Goal: Book appointment/travel/reservation

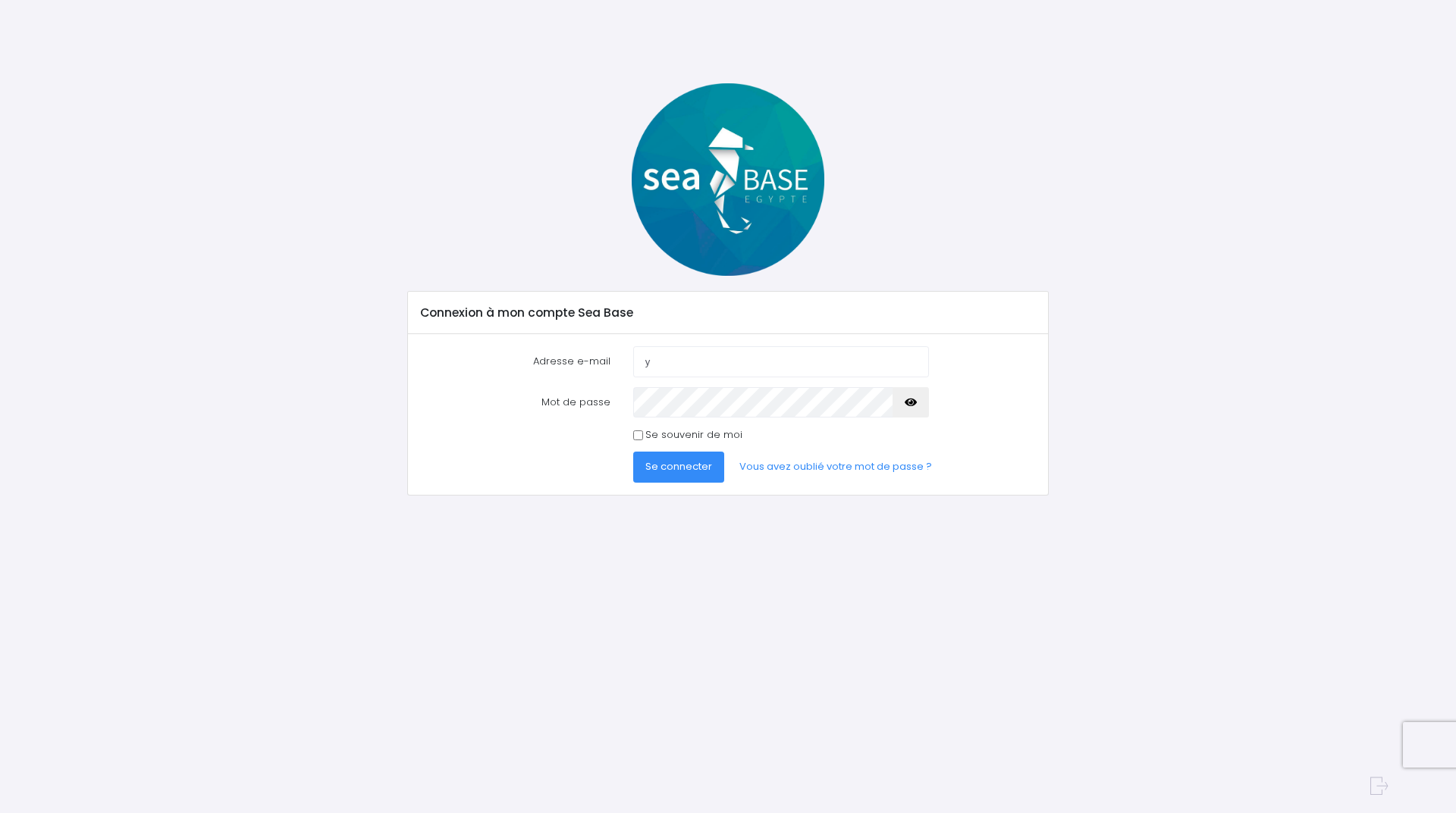
type input "yves.gueulin@neuf.fr"
click at [907, 403] on icon "button" at bounding box center [911, 403] width 12 height 0
click at [680, 463] on span "Se connecter" at bounding box center [678, 466] width 67 height 14
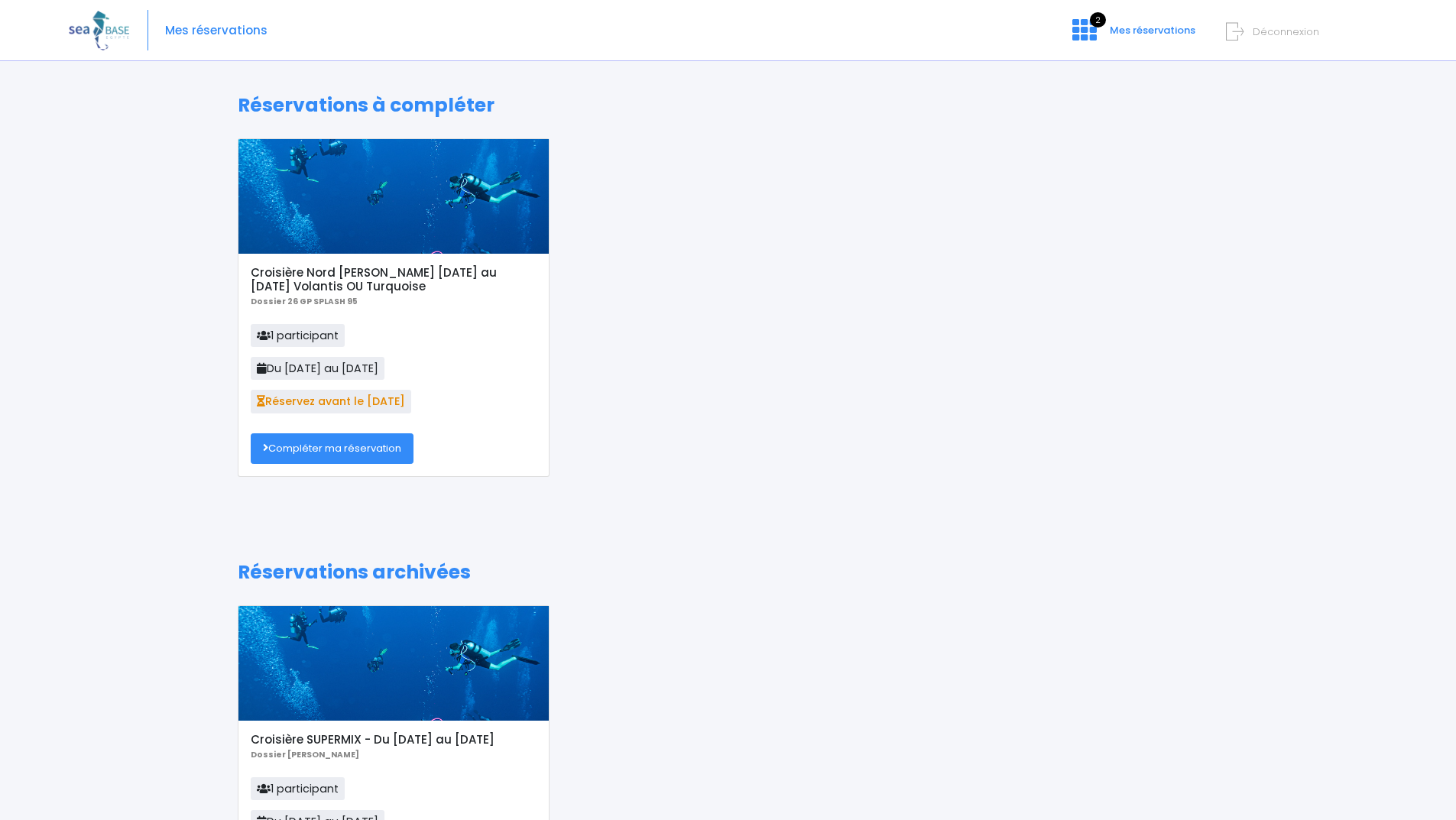
click at [336, 451] on link "Compléter ma réservation" at bounding box center [332, 449] width 163 height 31
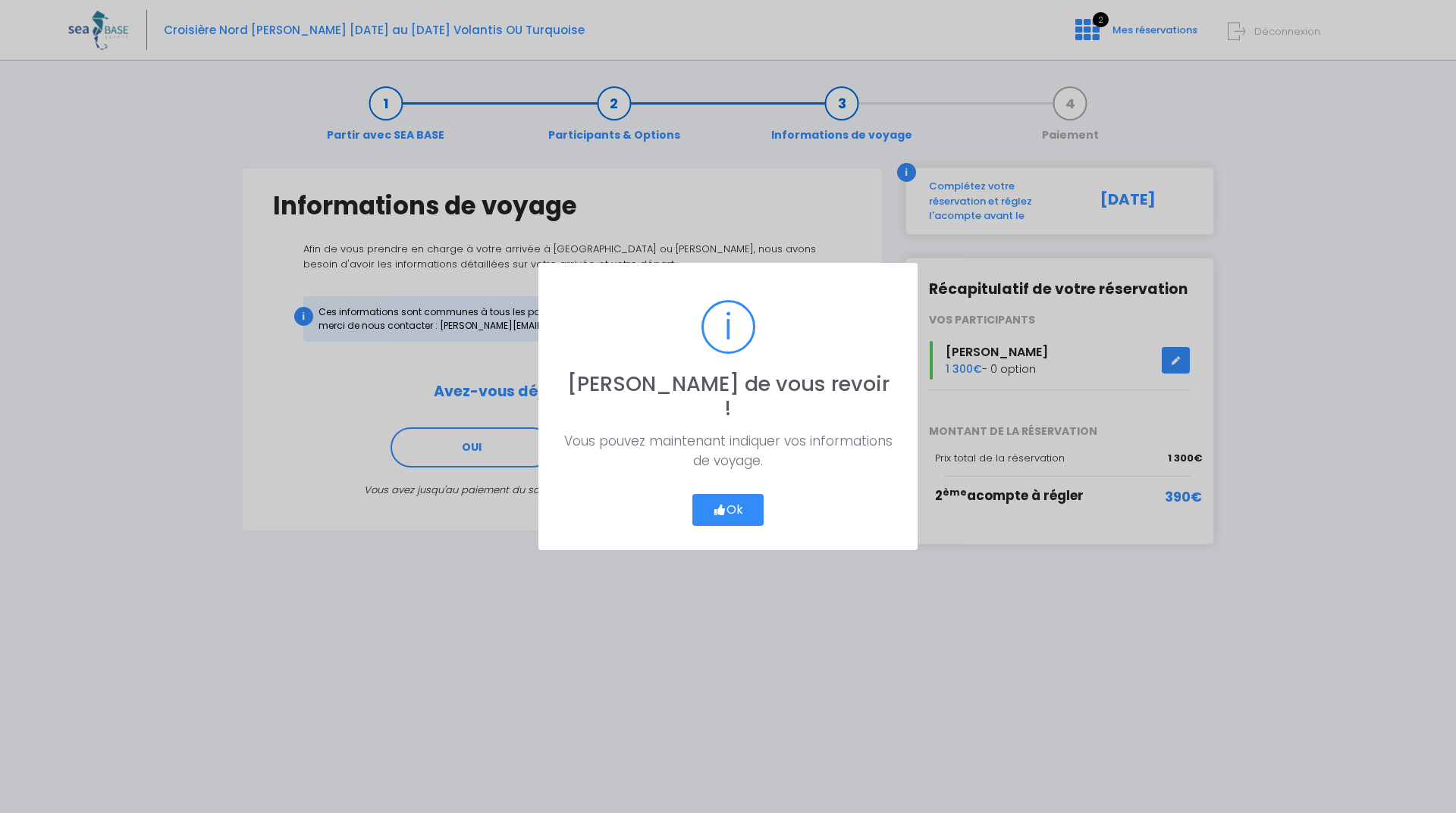
click at [733, 494] on button "Ok" at bounding box center [728, 510] width 71 height 32
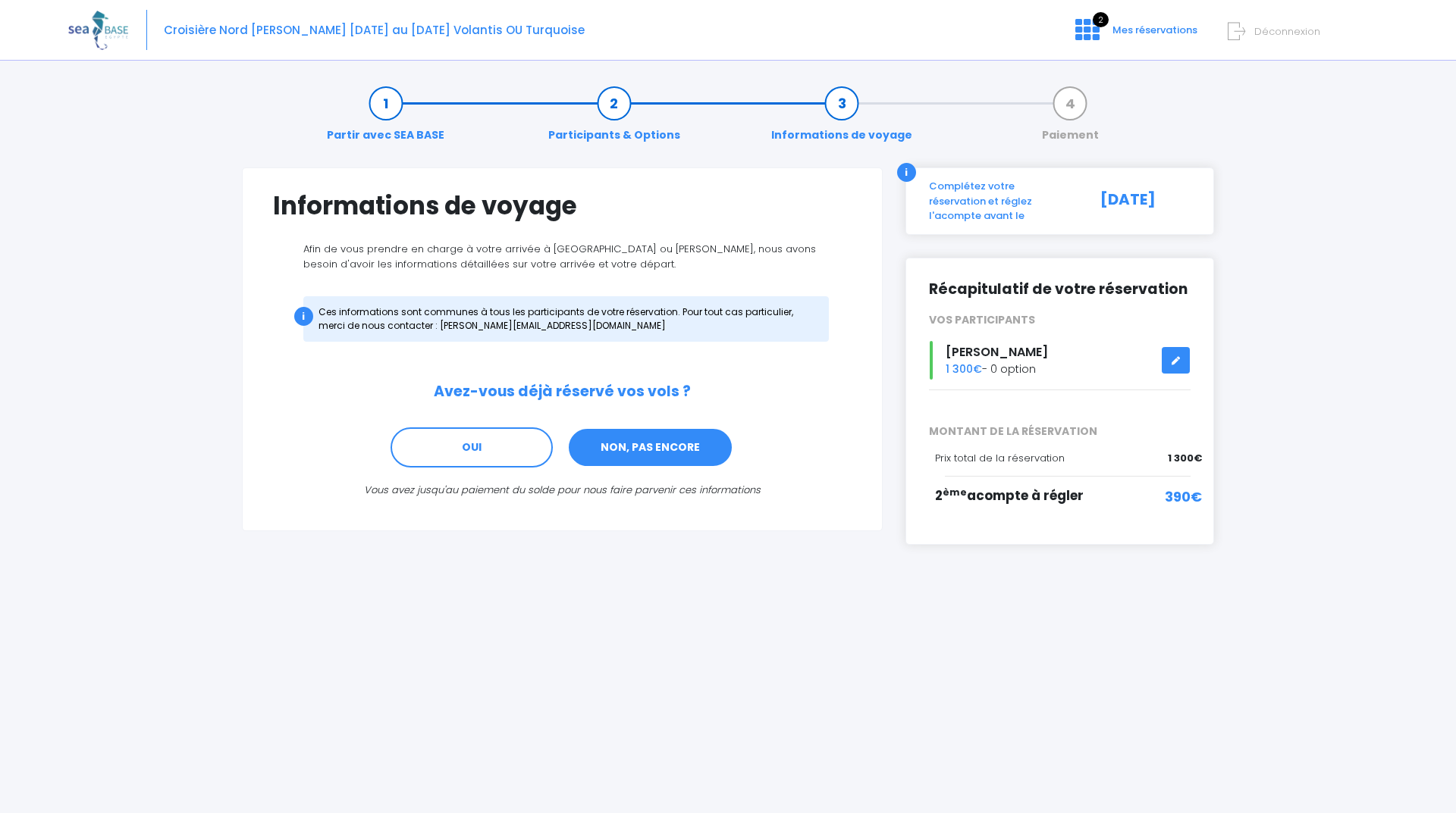
click at [678, 449] on link "NON, PAS ENCORE" at bounding box center [650, 448] width 166 height 41
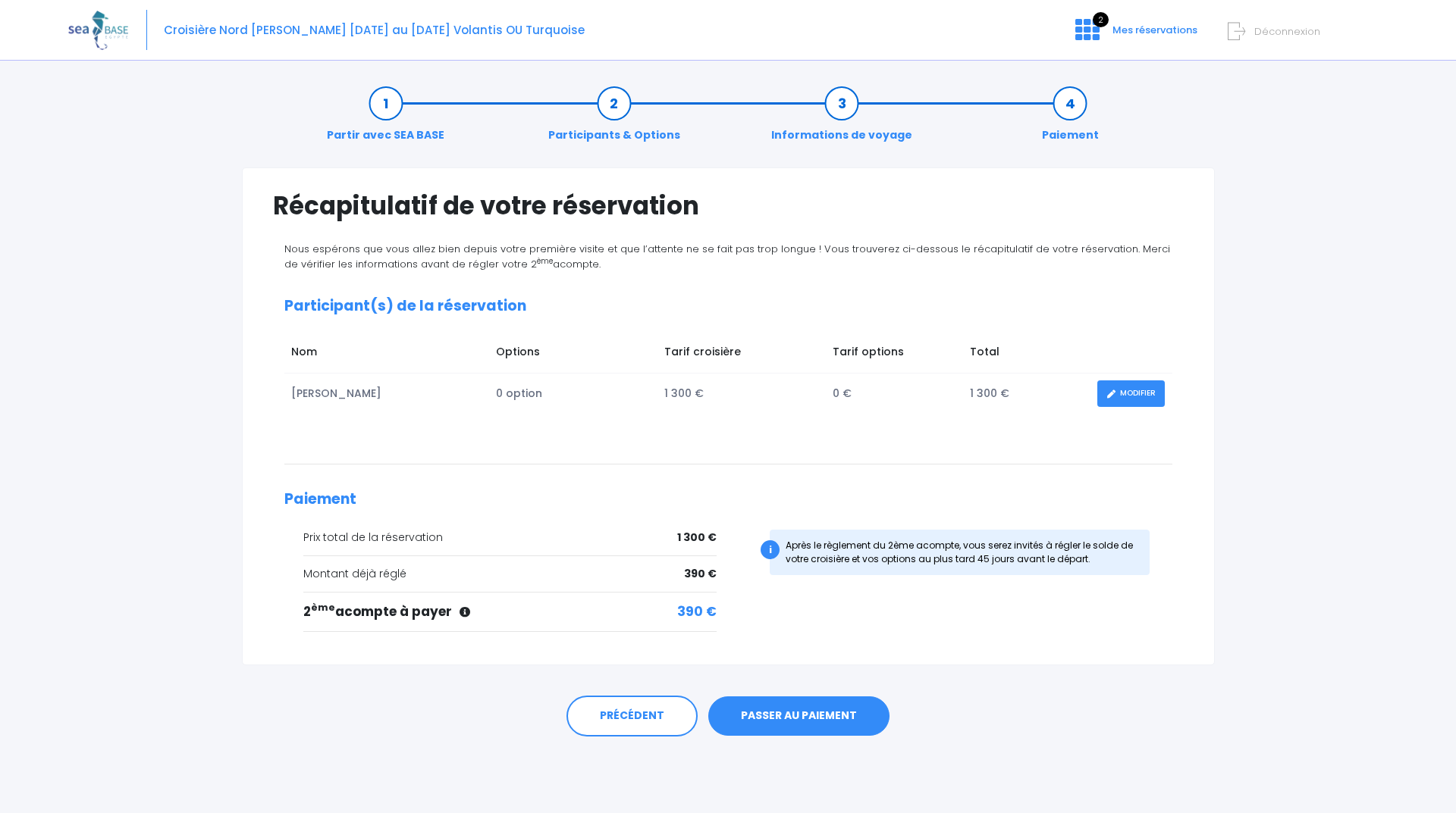
click at [797, 717] on link "PASSER AU PAIEMENT" at bounding box center [799, 716] width 181 height 40
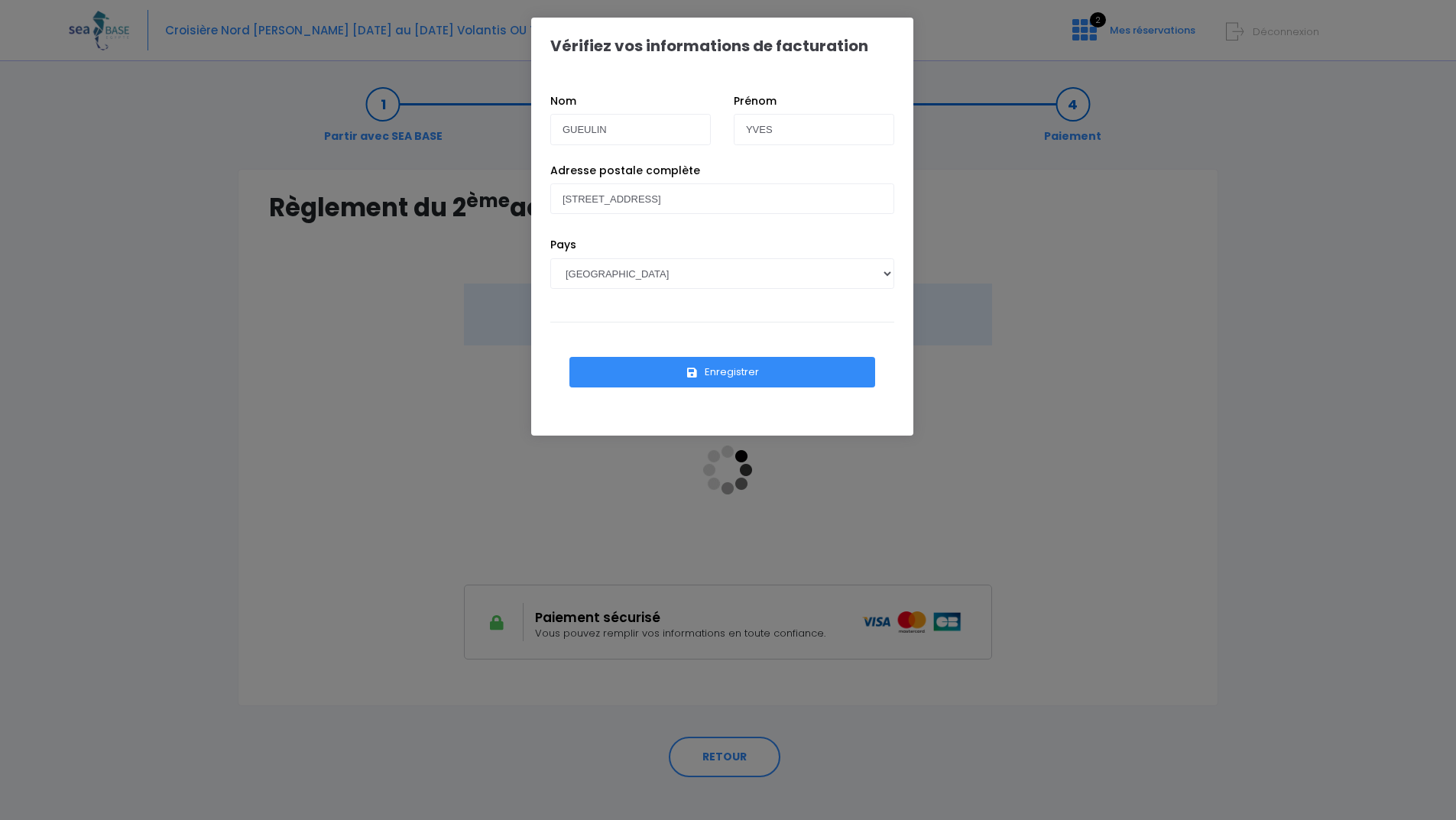
click at [728, 372] on button "Enregistrer" at bounding box center [722, 372] width 305 height 31
